Goal: Obtain resource: Obtain resource

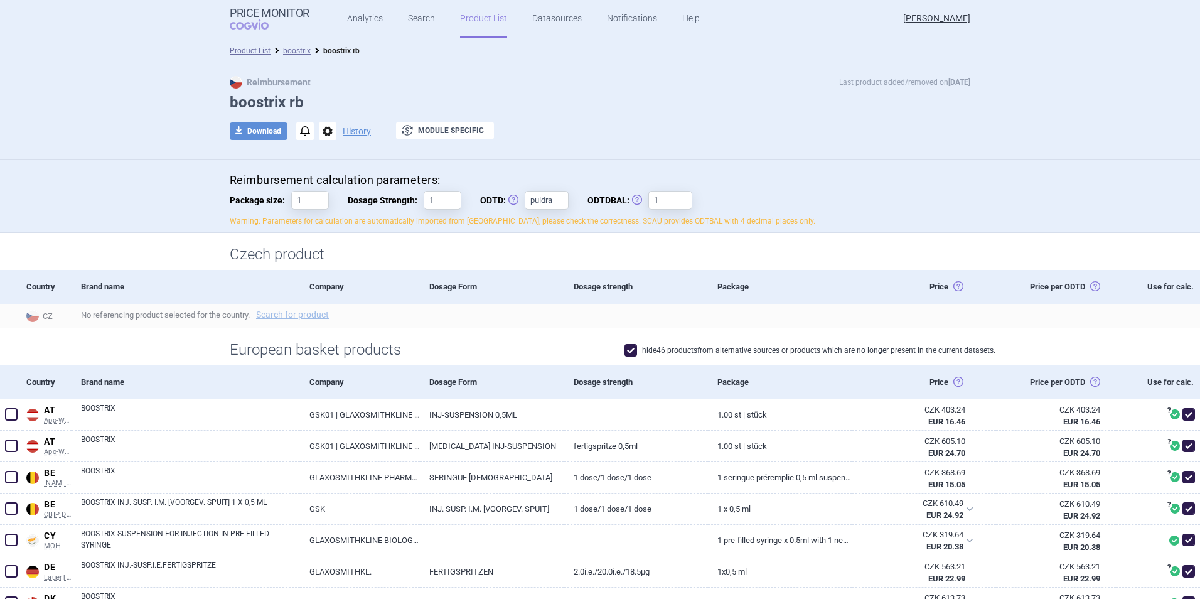
click at [611, 223] on p "Warning: Parameters for calculation are automatically imported from [GEOGRAPHIC…" at bounding box center [600, 221] width 741 height 11
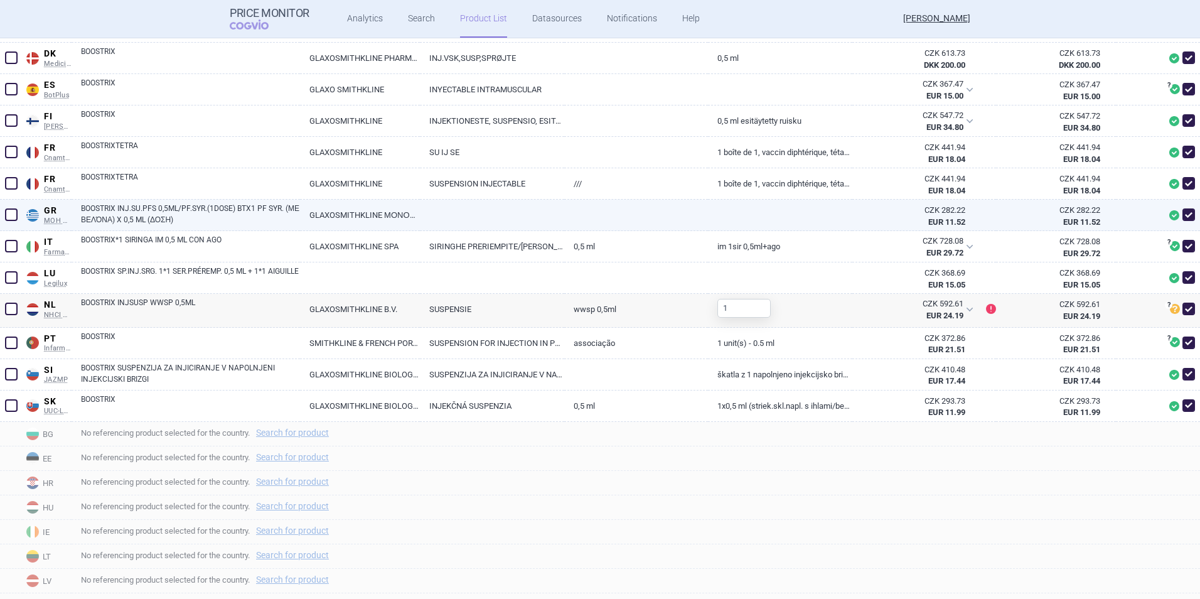
scroll to position [565, 0]
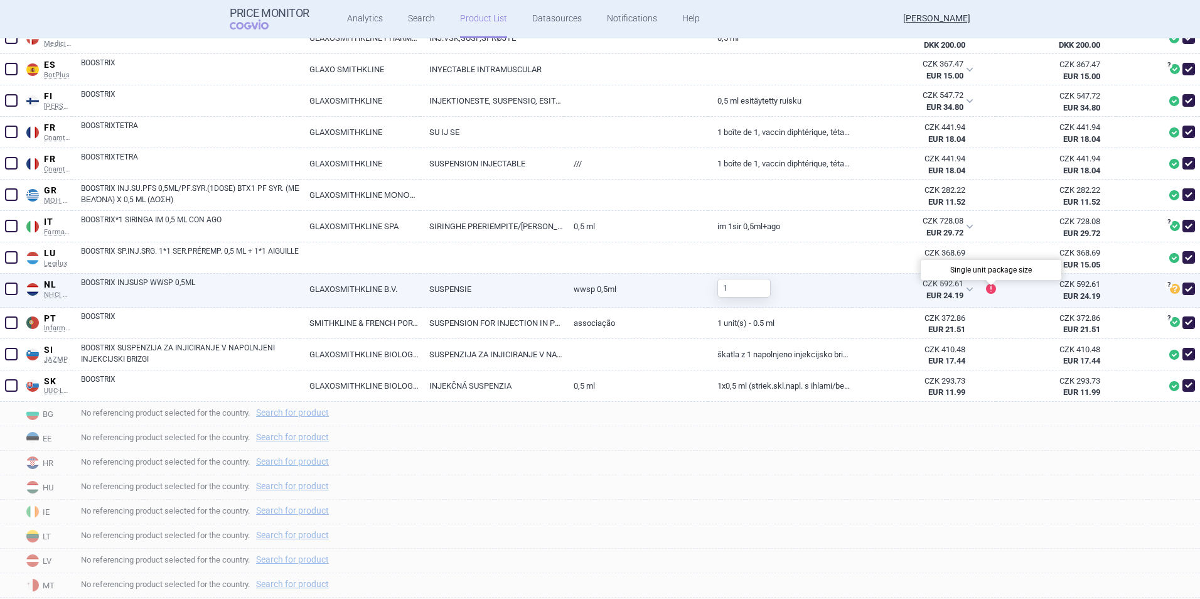
click at [986, 287] on span "!" at bounding box center [991, 289] width 10 height 10
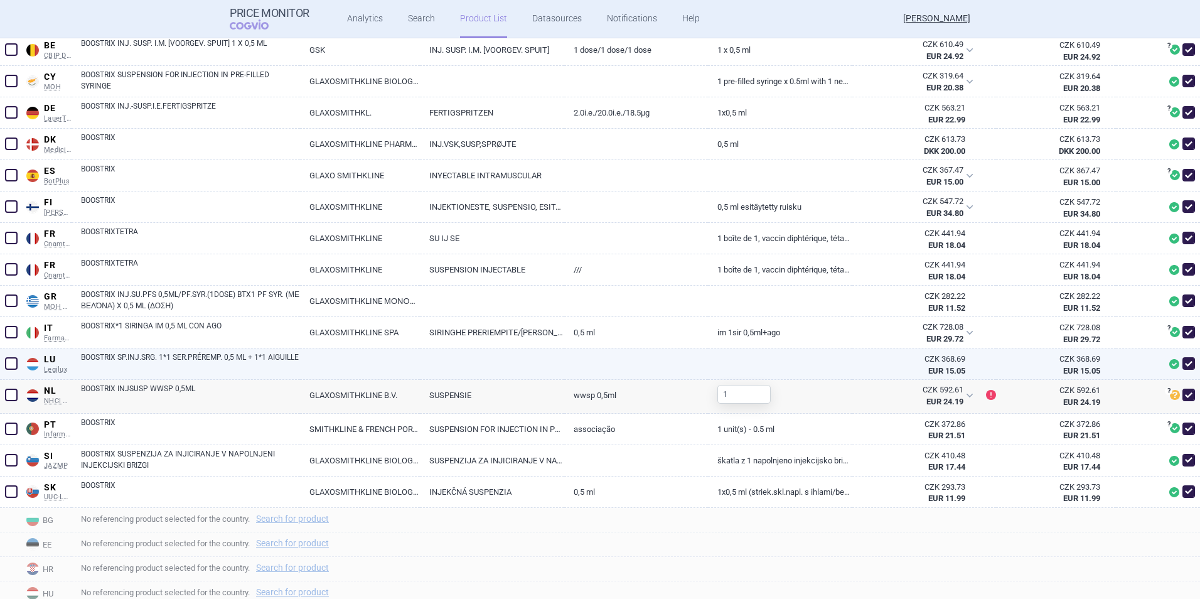
scroll to position [439, 0]
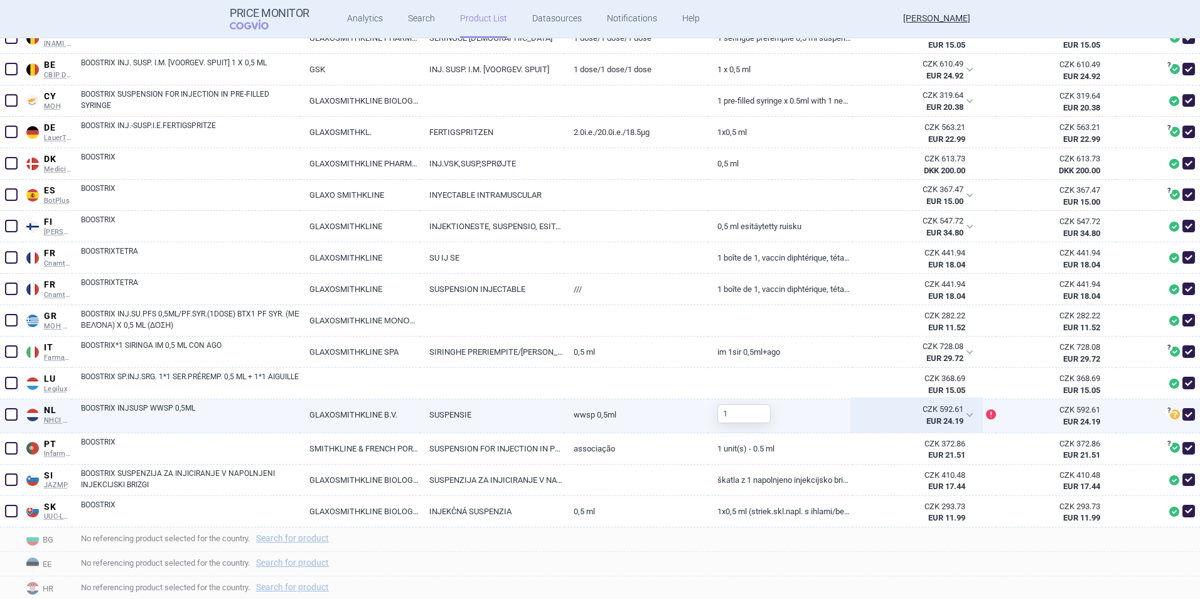
click at [963, 412] on div "CZK 592.61 EUR 24.19" at bounding box center [916, 414] width 129 height 31
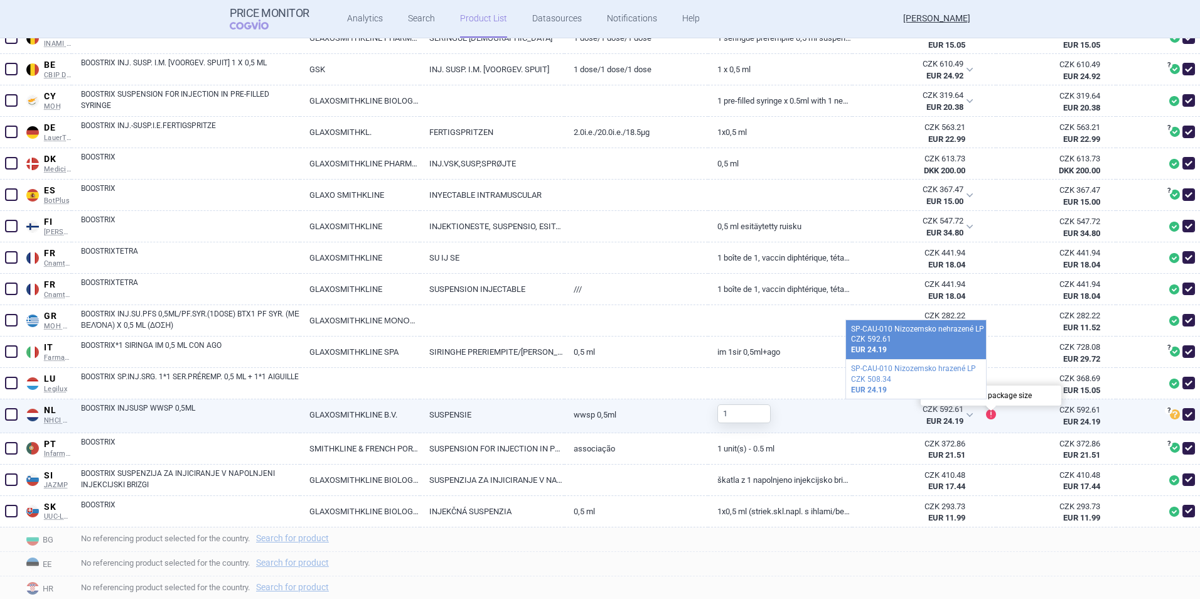
click at [988, 414] on span "!" at bounding box center [991, 414] width 10 height 10
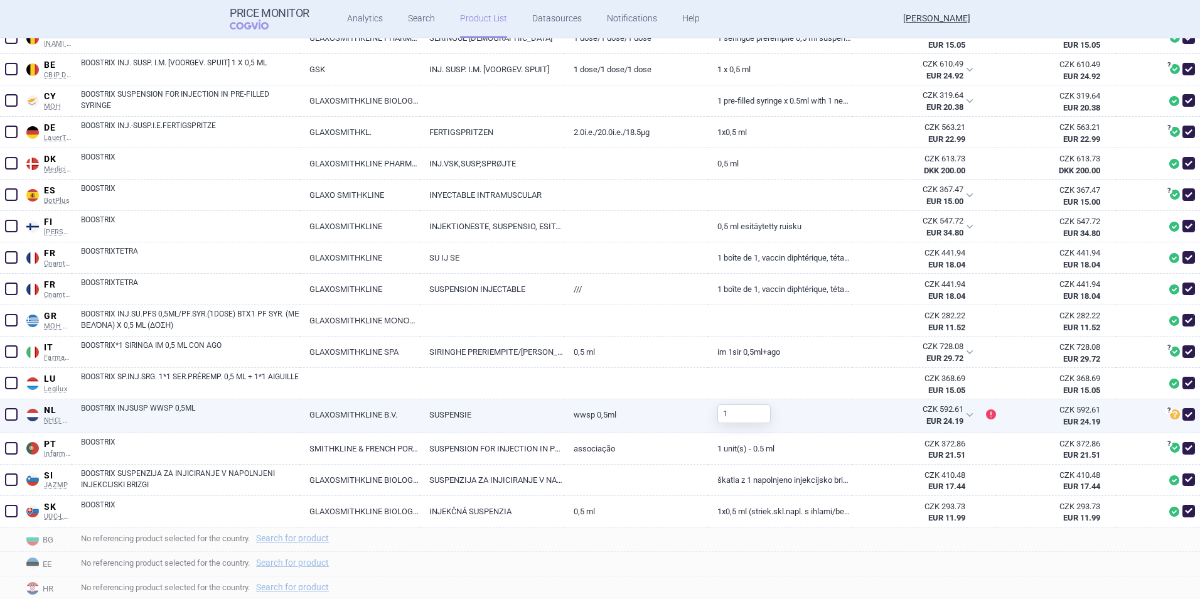
click at [790, 415] on div "1" at bounding box center [780, 415] width 144 height 33
click at [724, 416] on input "1" at bounding box center [743, 413] width 53 height 19
click at [708, 417] on div "1" at bounding box center [739, 413] width 63 height 29
click at [650, 419] on link "WWSP 0,5ML" at bounding box center [636, 414] width 144 height 31
select select "EUR"
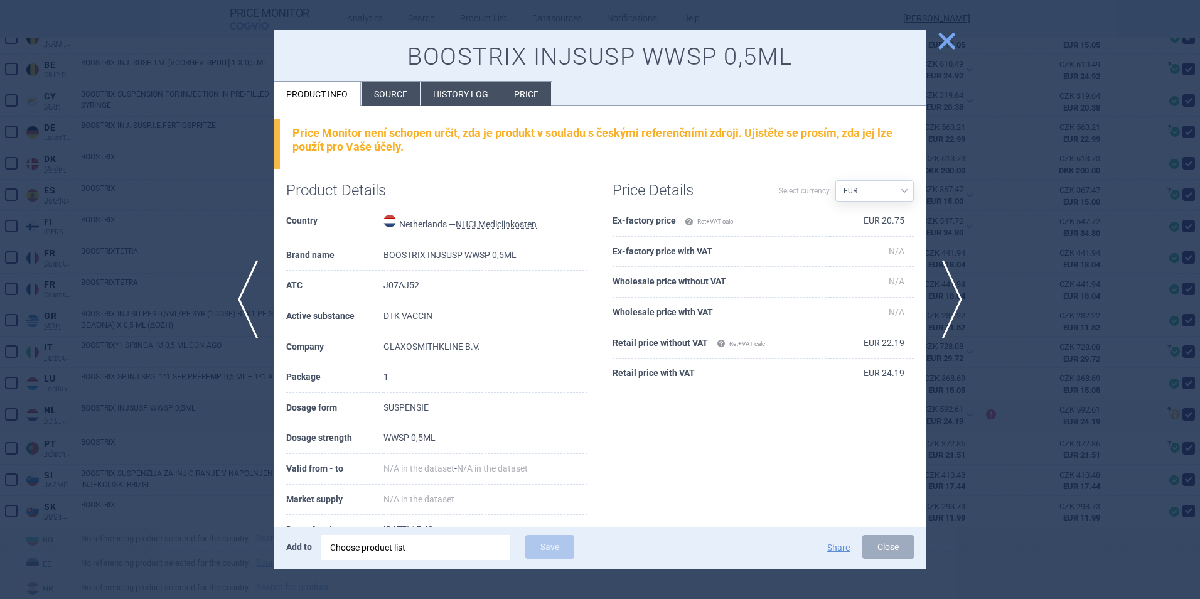
click at [948, 47] on span "close" at bounding box center [947, 41] width 22 height 22
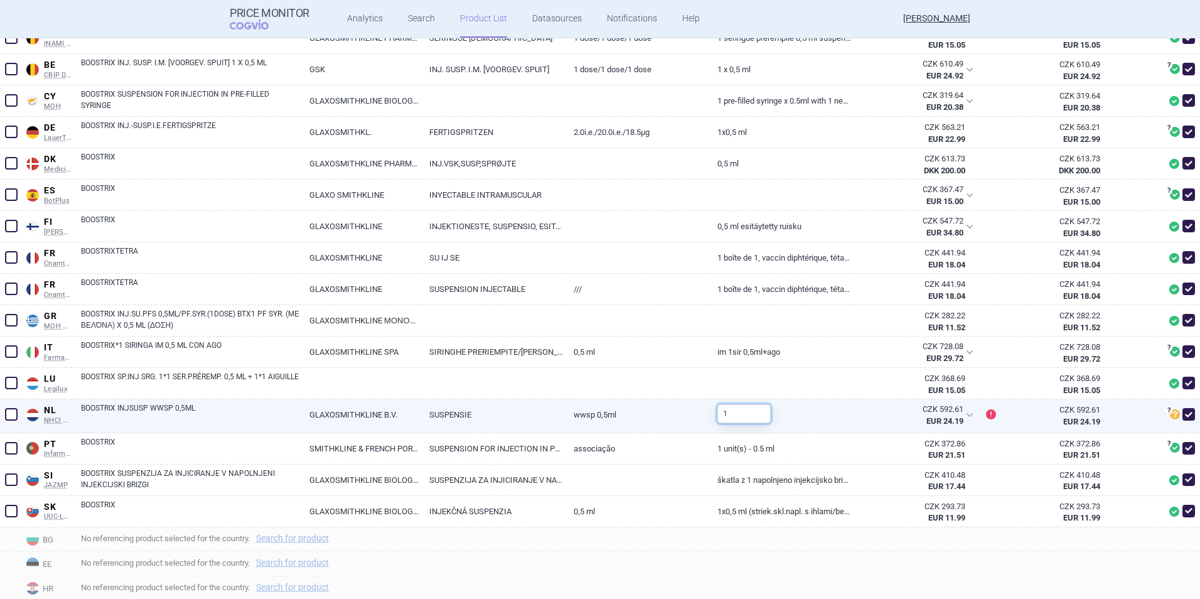
click at [728, 406] on input "1" at bounding box center [743, 413] width 53 height 19
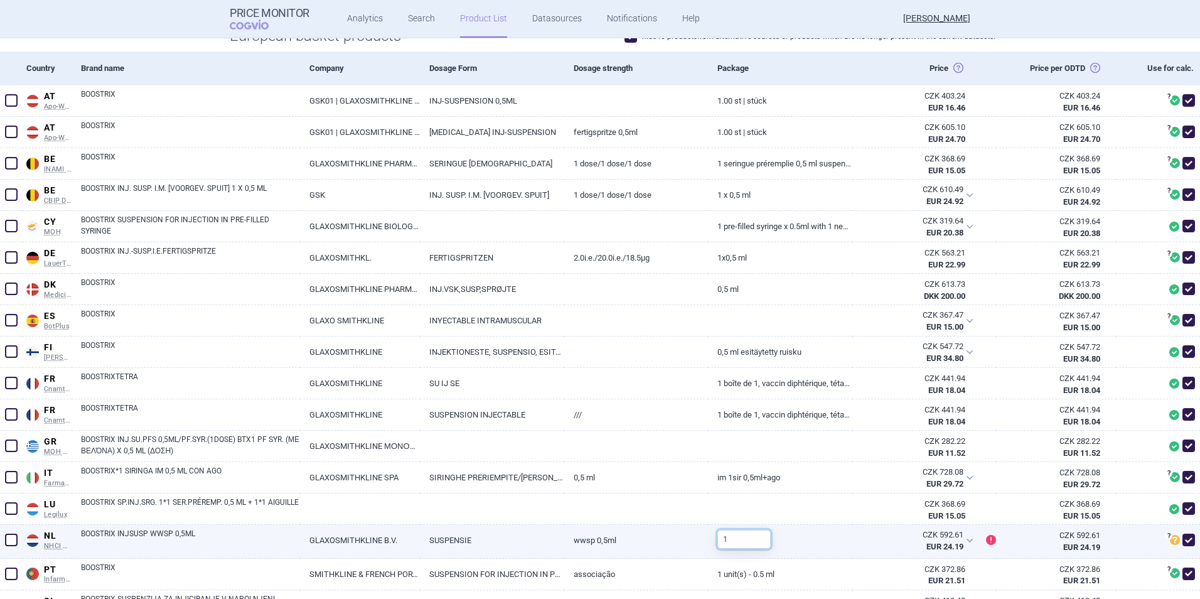
scroll to position [565, 0]
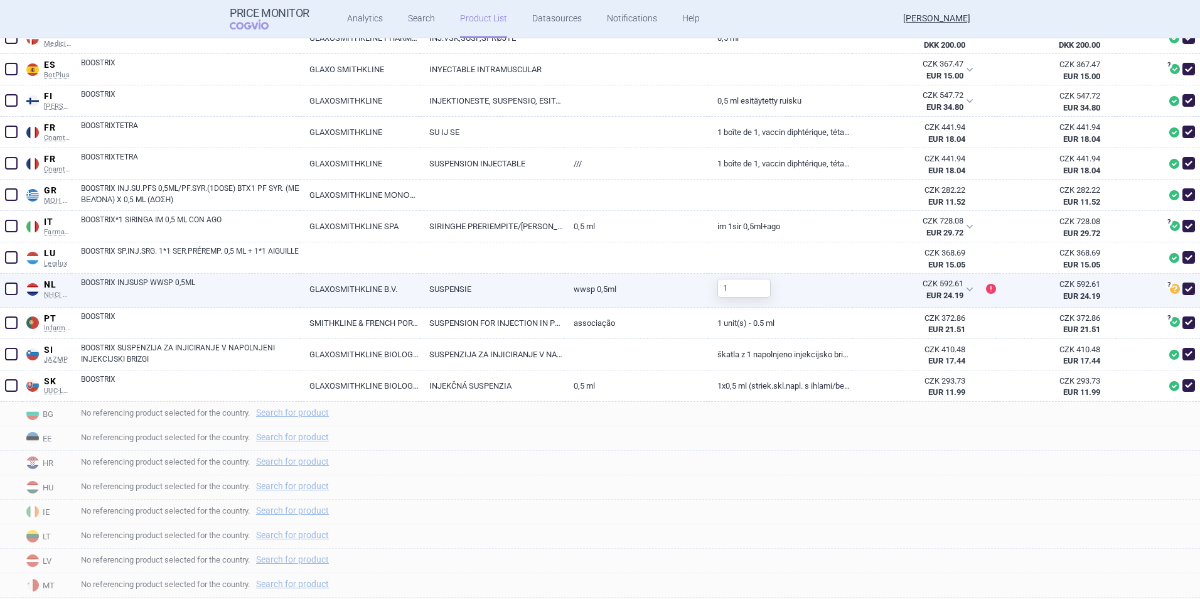
click at [4, 285] on span at bounding box center [11, 288] width 19 height 19
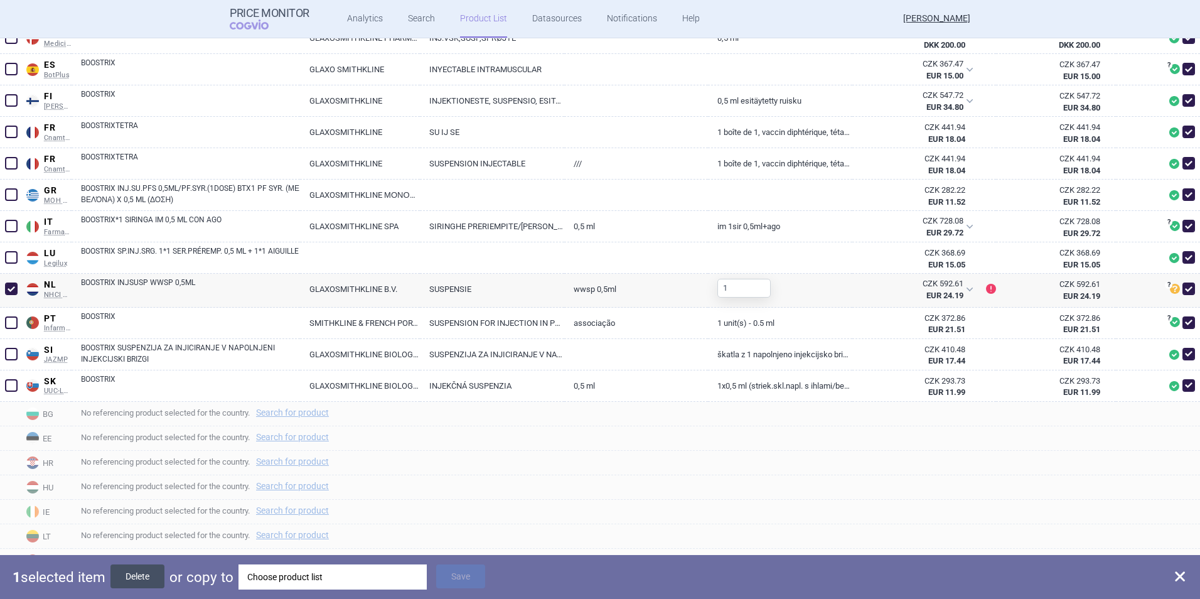
click at [147, 576] on button "Delete" at bounding box center [137, 576] width 54 height 24
checkbox input "false"
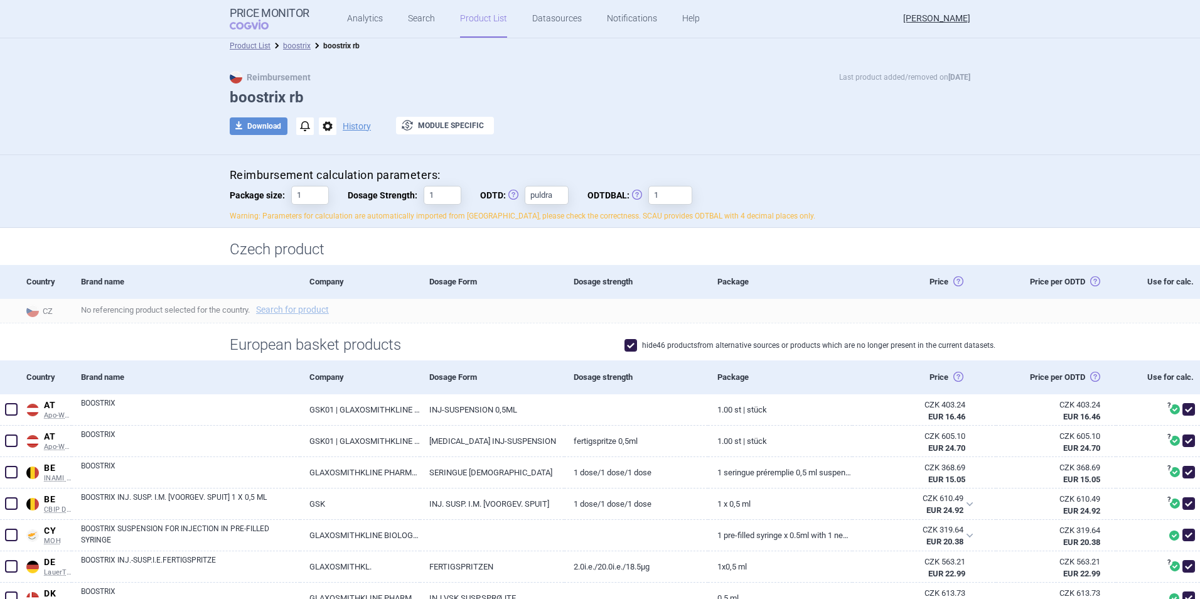
scroll to position [0, 0]
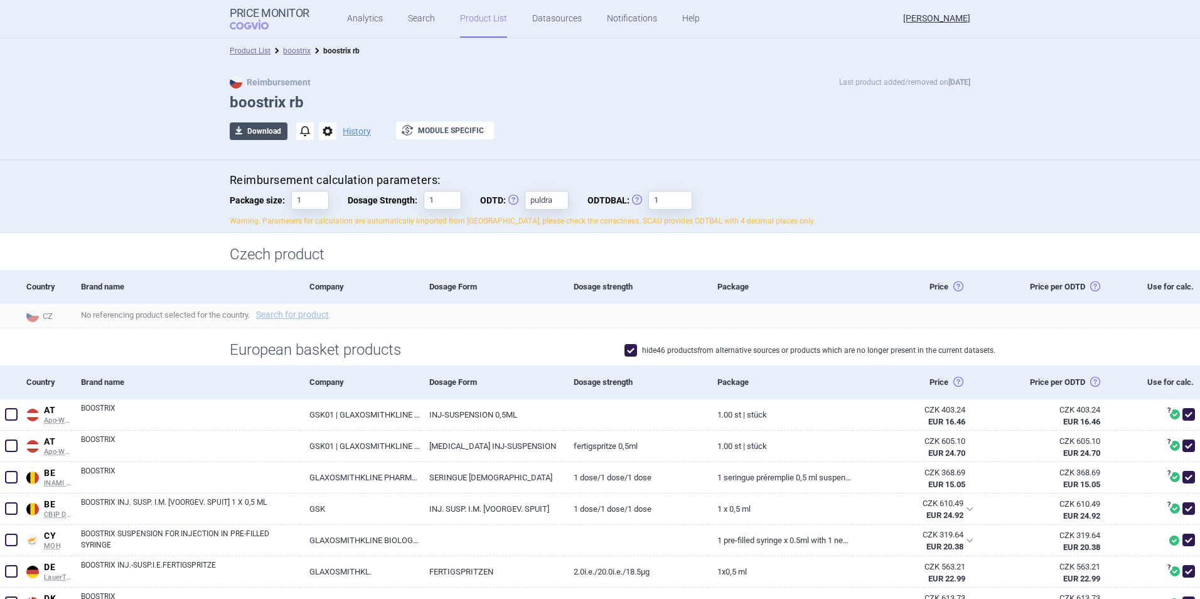
click at [267, 137] on button "download Download" at bounding box center [259, 131] width 58 height 18
select select "EUR"
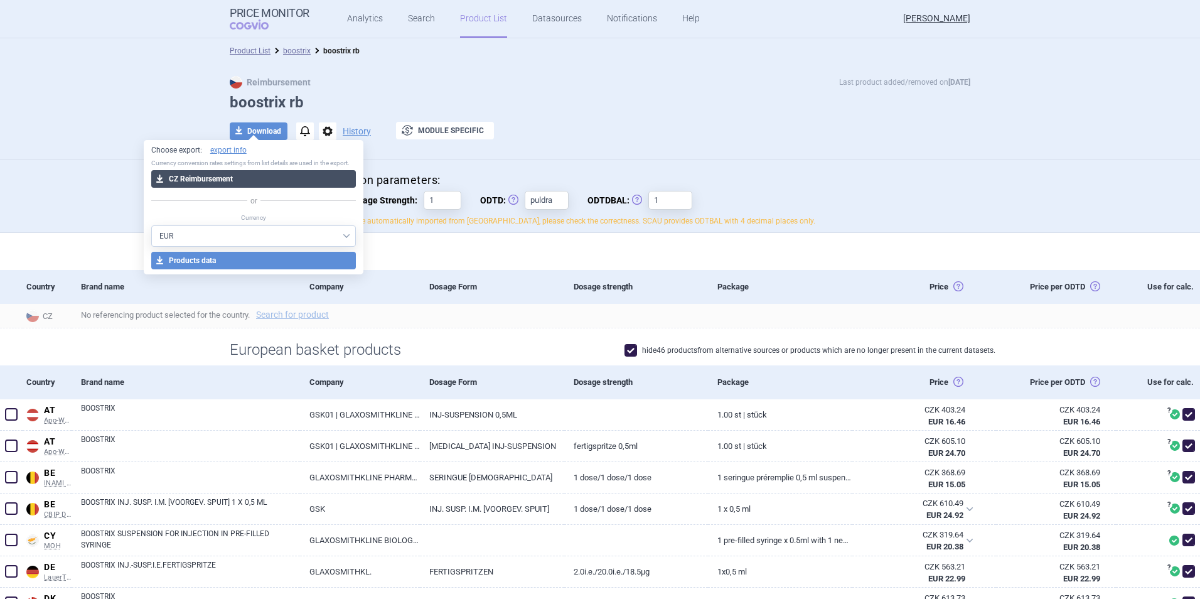
click at [244, 174] on button "download CZ Reimbursement" at bounding box center [253, 179] width 205 height 18
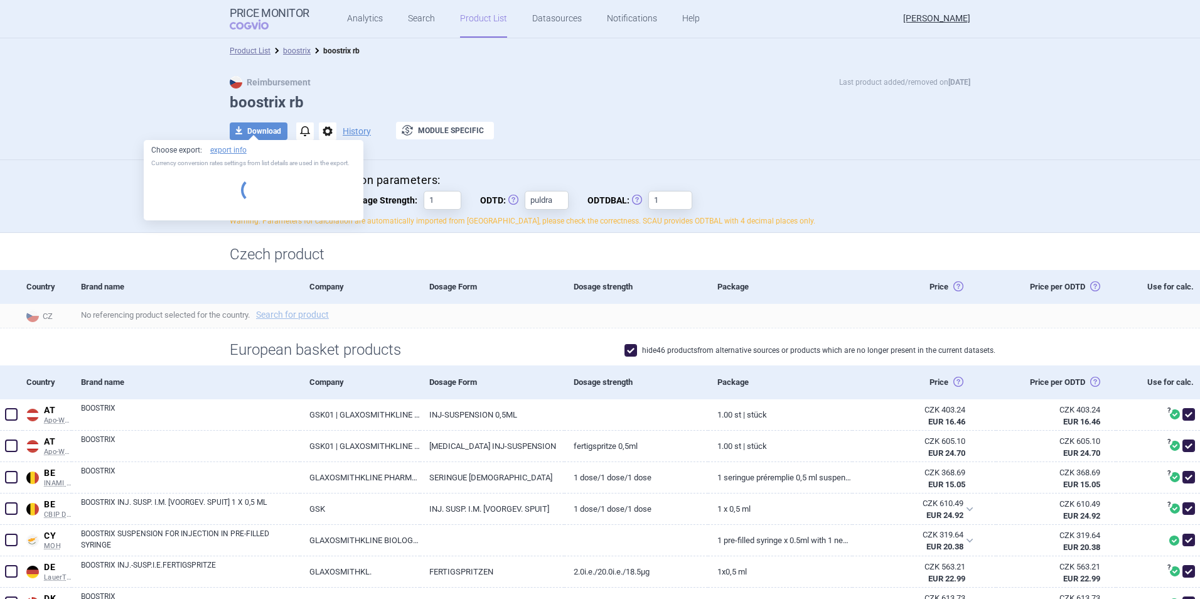
select select "EUR"
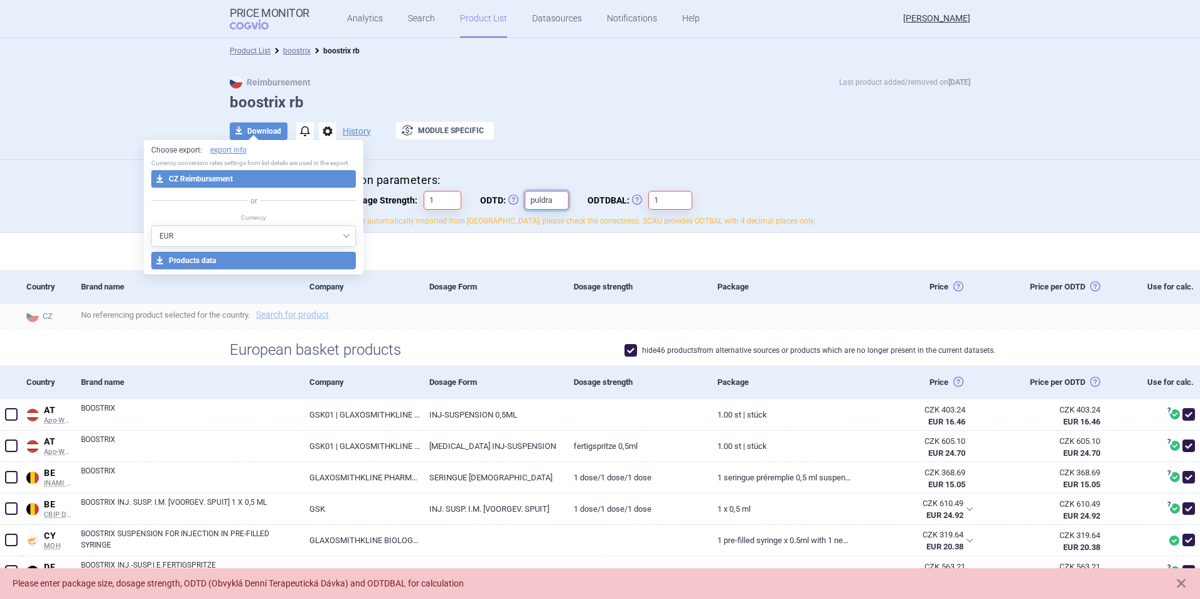
click at [543, 191] on input "puldra" at bounding box center [547, 200] width 44 height 19
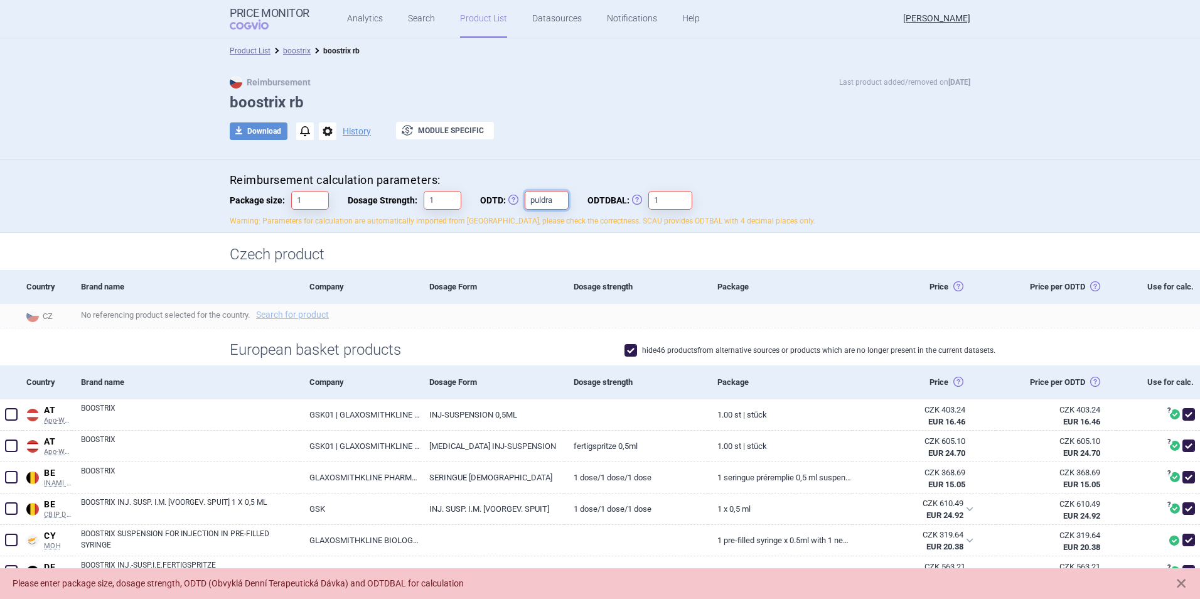
drag, startPoint x: 546, startPoint y: 200, endPoint x: 501, endPoint y: 204, distance: 45.4
click at [501, 204] on label "ODTD: Obvyklá Denní Terapeutická Dávka puldra" at bounding box center [524, 200] width 89 height 19
type input "1"
click at [616, 121] on div "Reimbursement Last product added/removed on [DATE] boostrix rb download Downloa…" at bounding box center [600, 114] width 791 height 77
click at [260, 130] on button "download Download" at bounding box center [259, 131] width 58 height 18
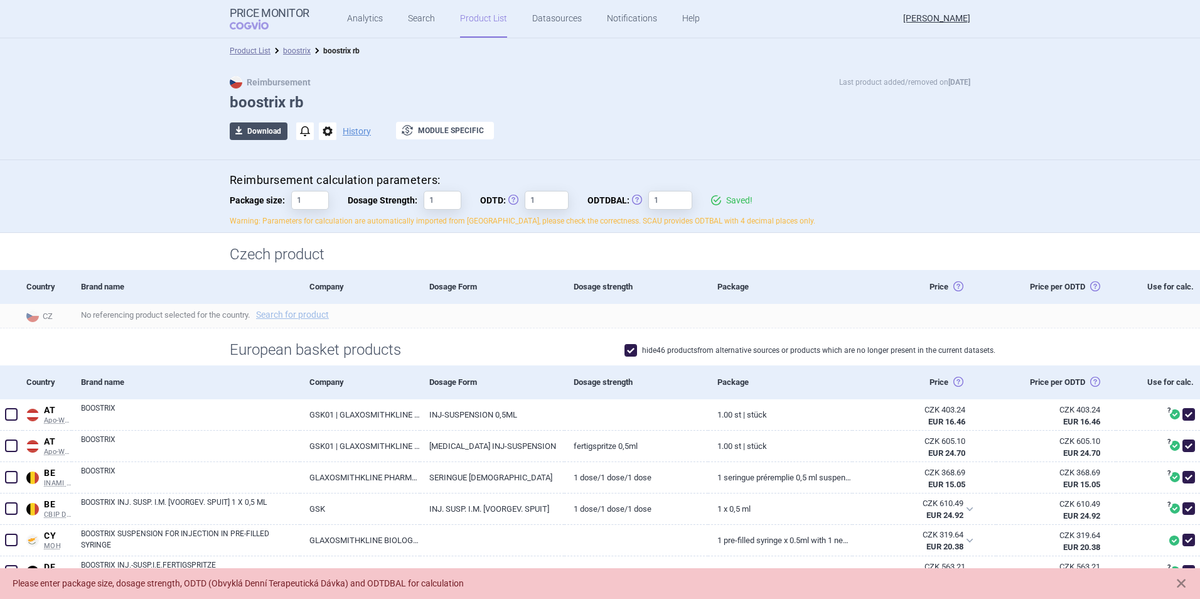
select select "EUR"
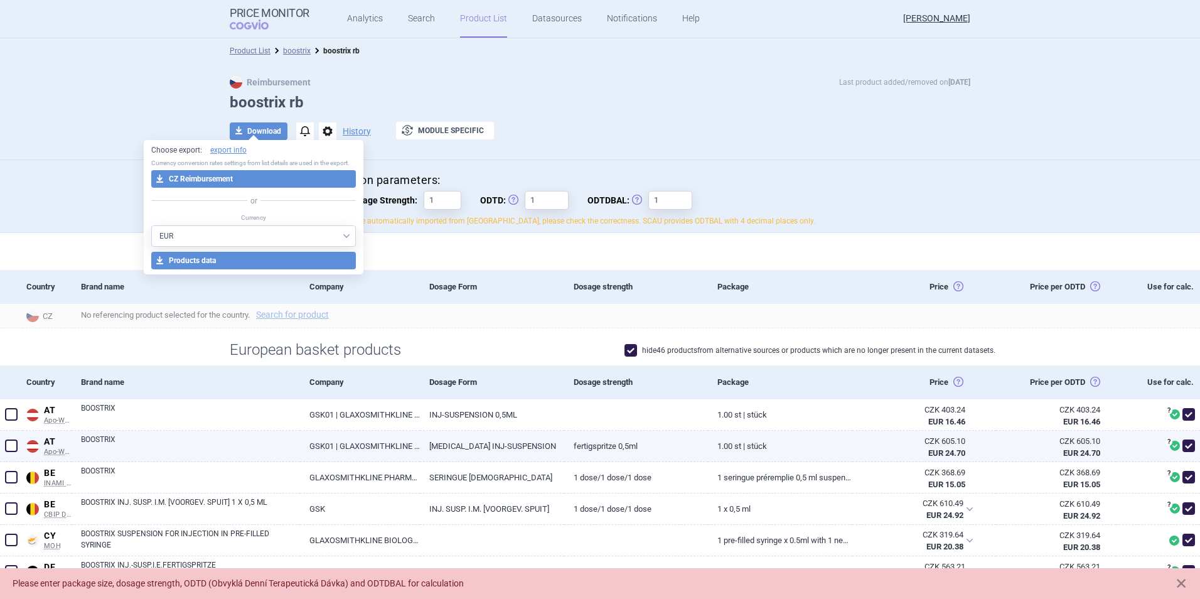
click at [4, 444] on span at bounding box center [11, 445] width 19 height 19
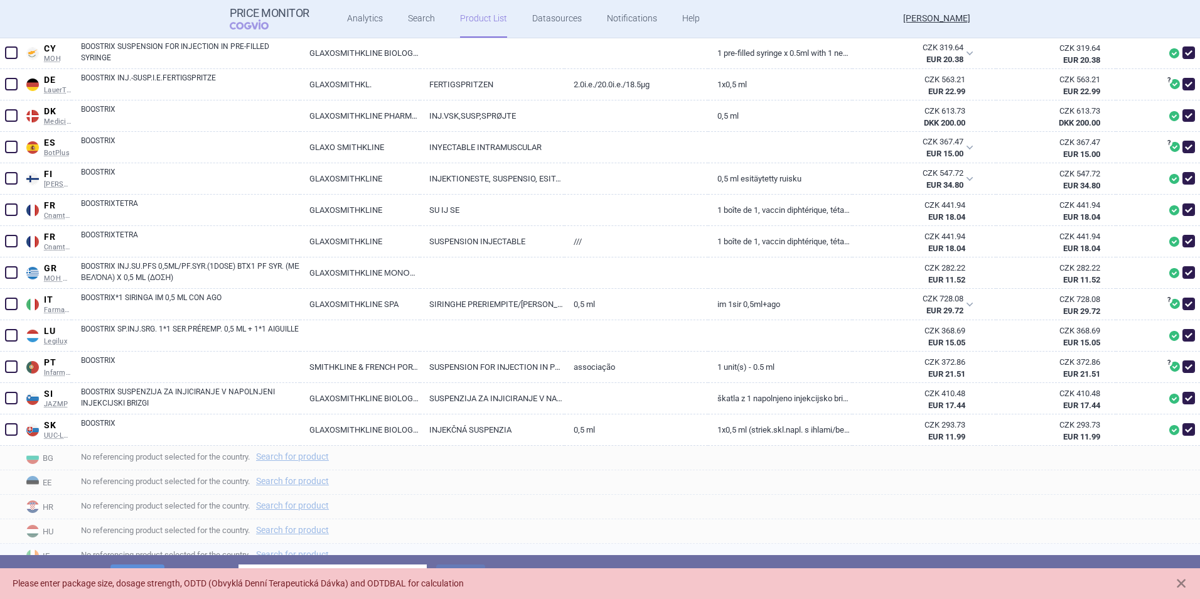
scroll to position [534, 0]
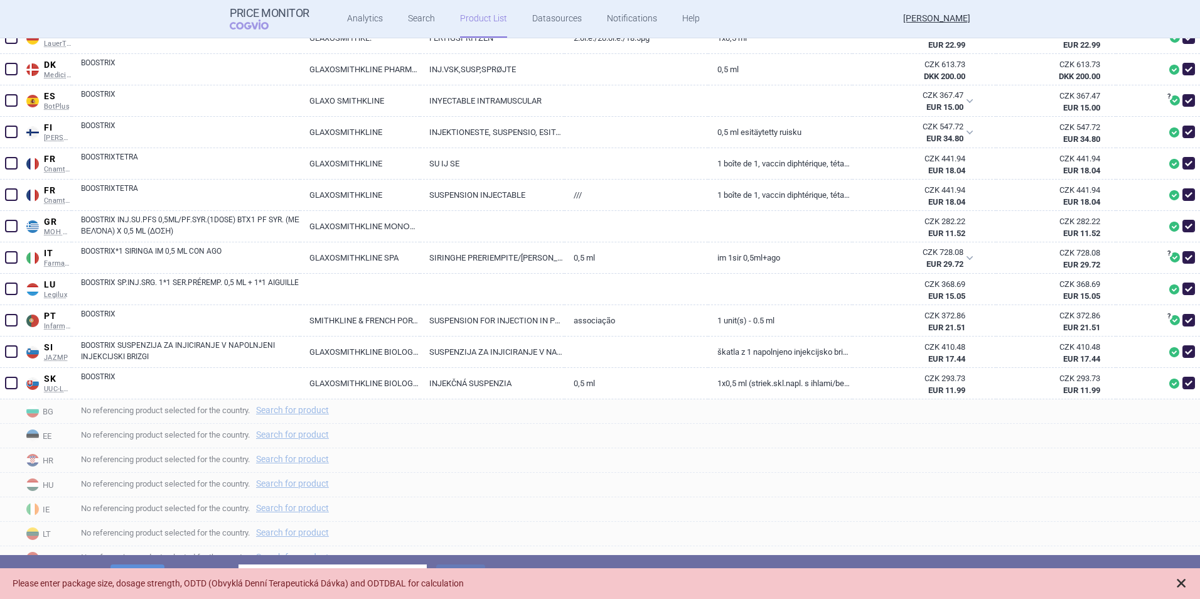
click at [1178, 587] on span at bounding box center [1181, 583] width 13 height 13
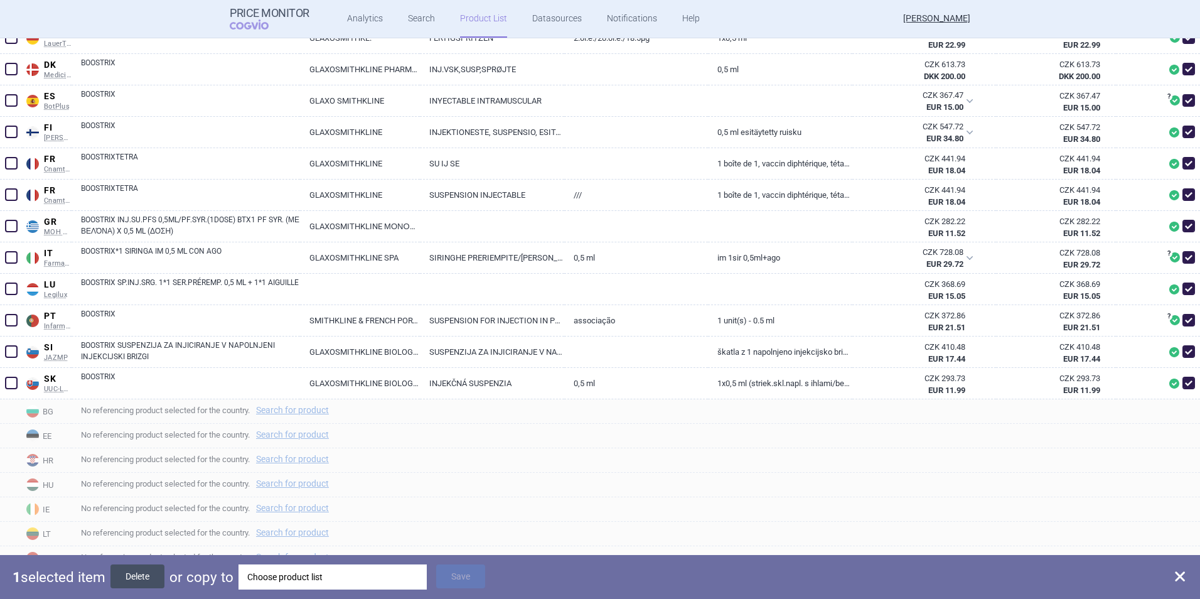
click at [142, 576] on button "Delete" at bounding box center [137, 576] width 54 height 24
checkbox input "false"
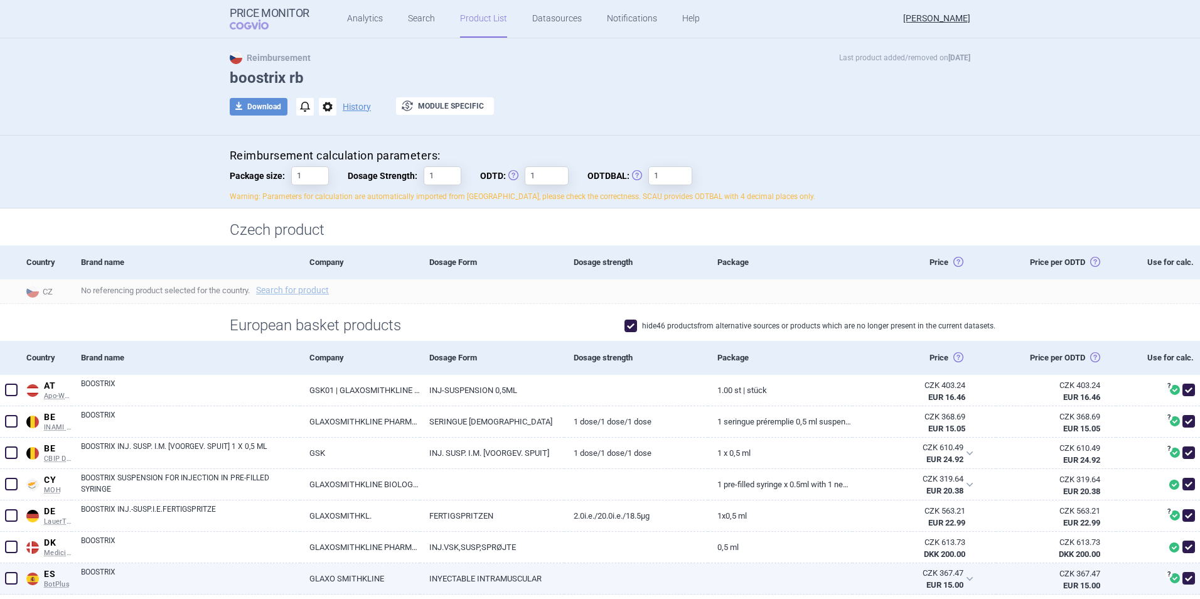
scroll to position [0, 0]
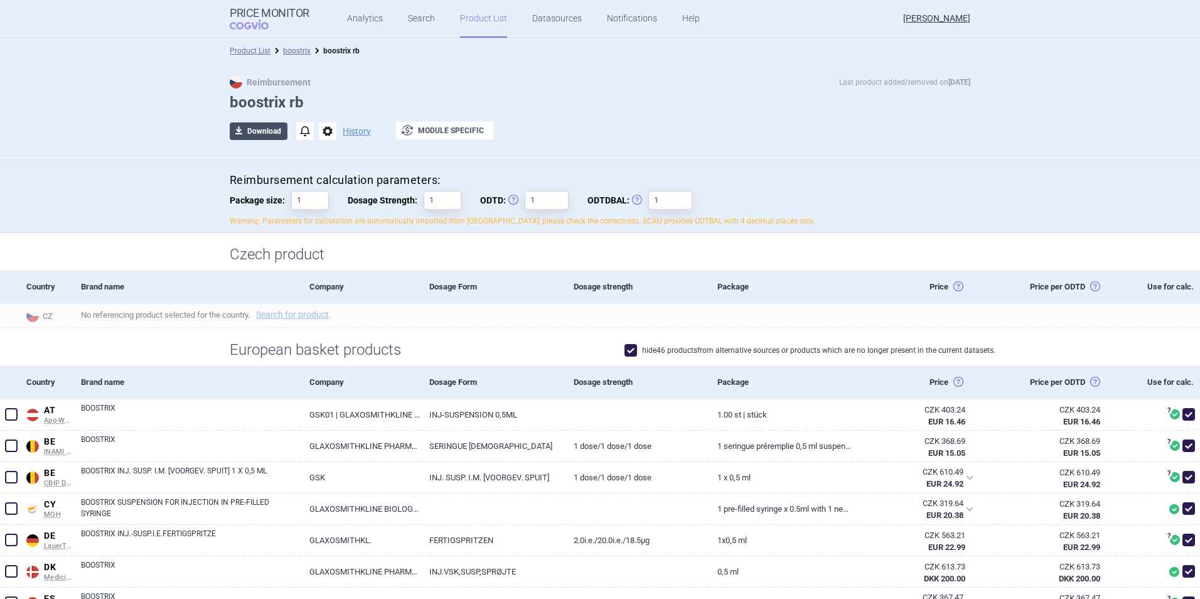
click at [252, 131] on button "download Download" at bounding box center [259, 131] width 58 height 18
select select "EUR"
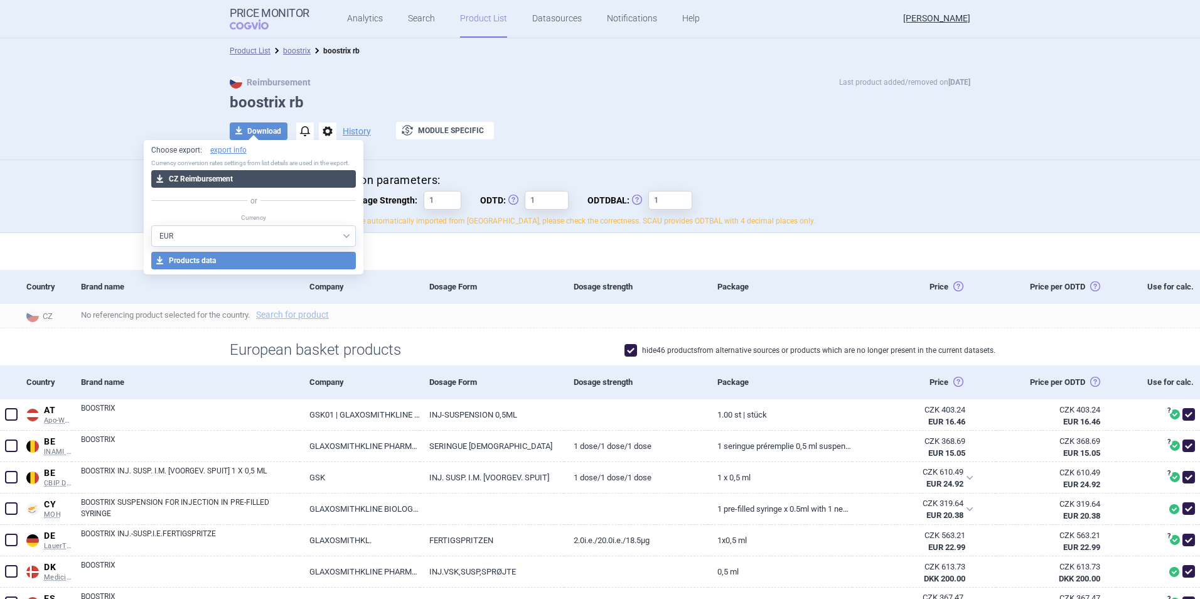
click at [246, 181] on button "download CZ Reimbursement" at bounding box center [253, 179] width 205 height 18
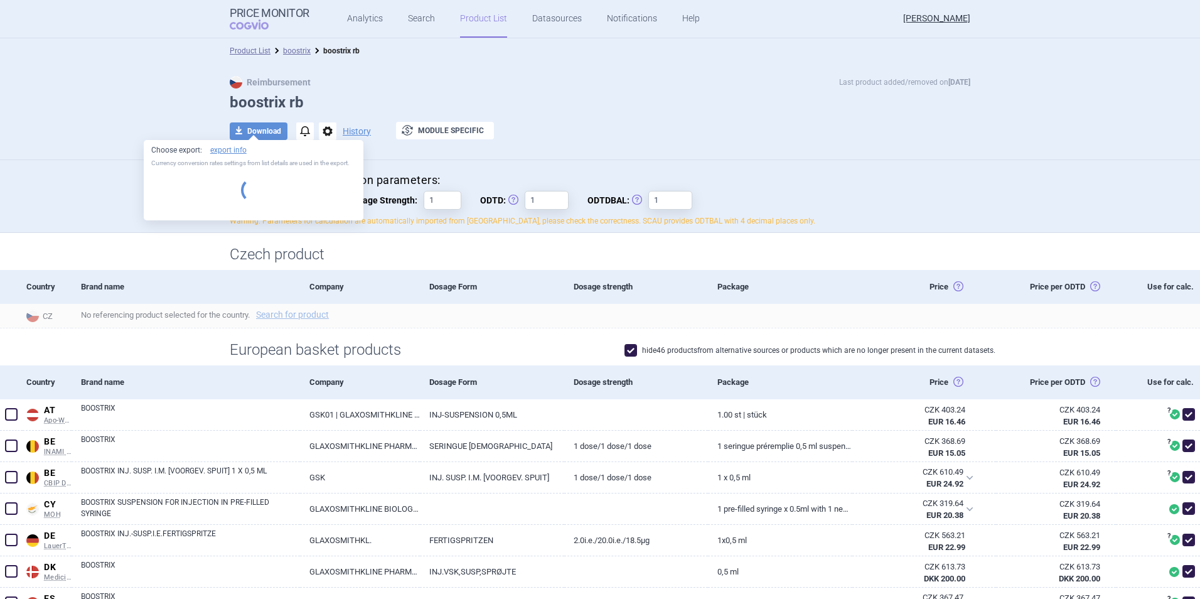
select select "EUR"
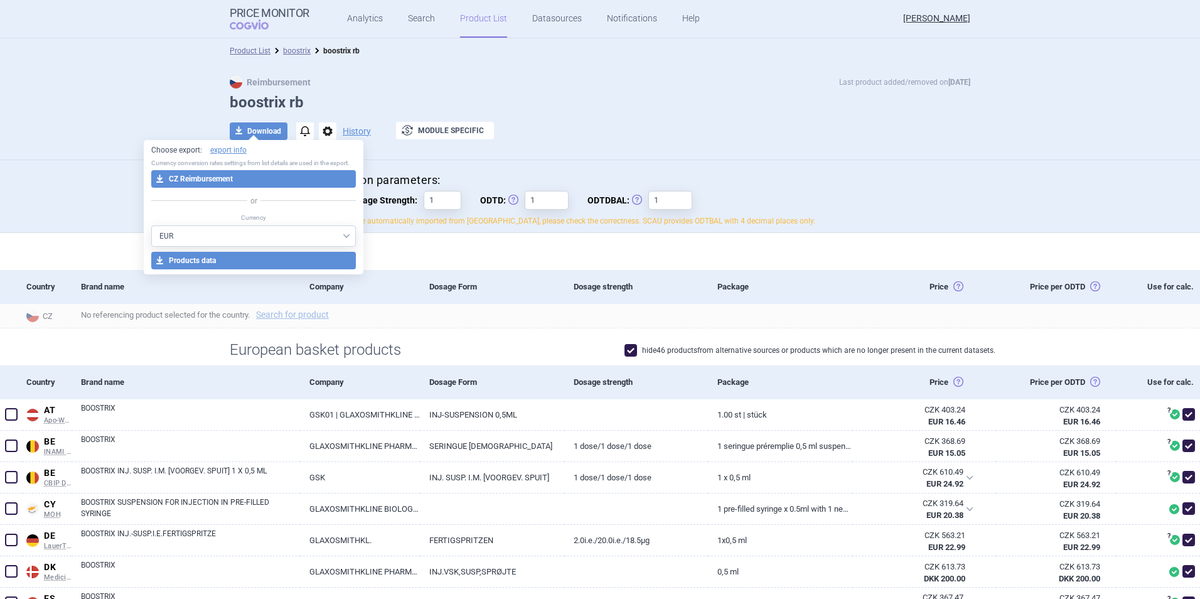
click at [647, 138] on div "download Download notifications options History exchange Module specific" at bounding box center [600, 131] width 741 height 19
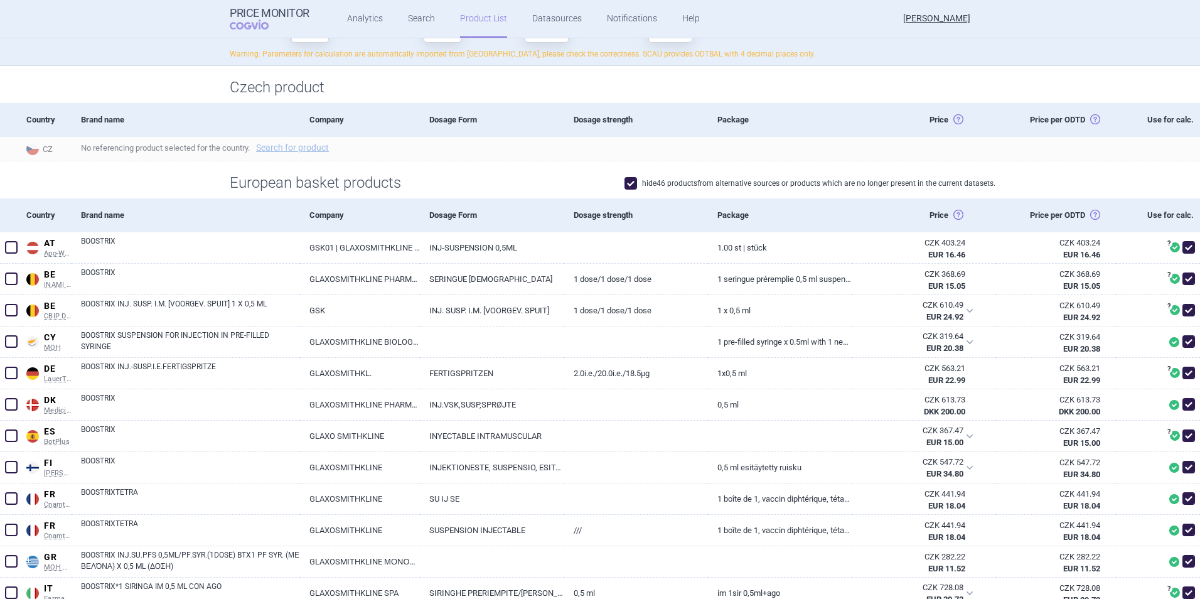
scroll to position [188, 0]
